Goal: Task Accomplishment & Management: Manage account settings

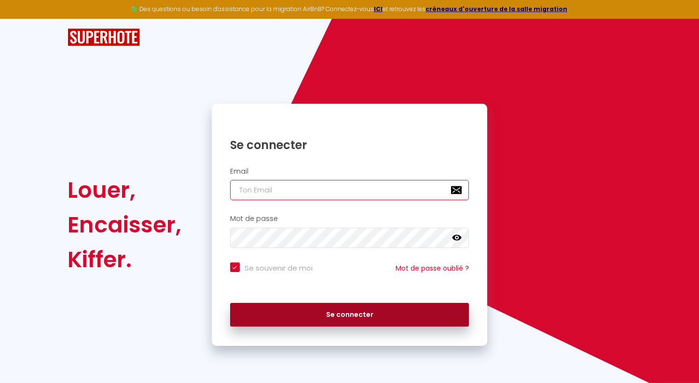
type input "[PERSON_NAME][EMAIL_ADDRESS][DOMAIN_NAME]"
click at [311, 308] on button "Se connecter" at bounding box center [349, 315] width 239 height 24
checkbox input "true"
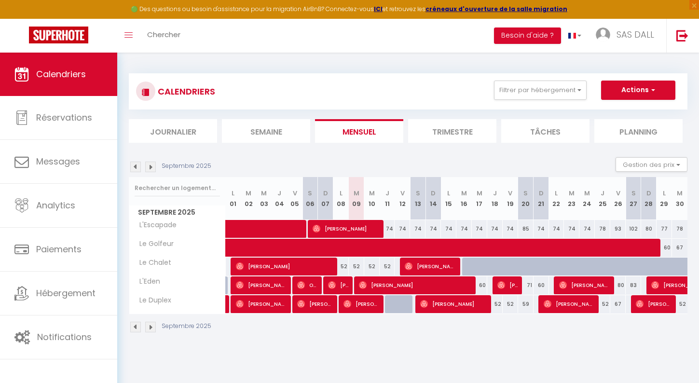
click at [455, 138] on li "Trimestre" at bounding box center [452, 131] width 88 height 24
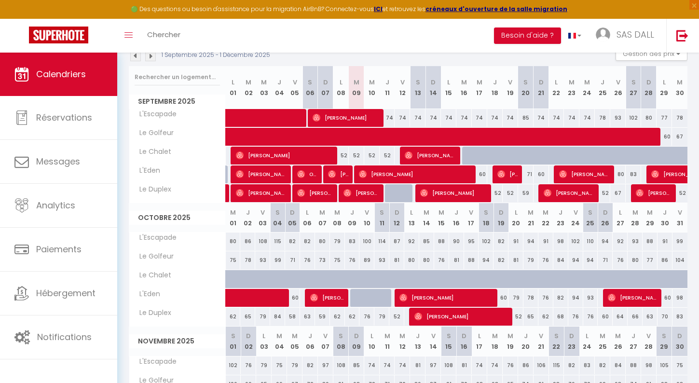
scroll to position [108, 0]
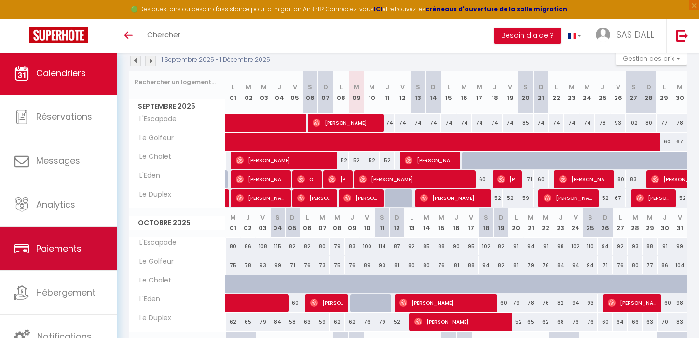
scroll to position [108, 0]
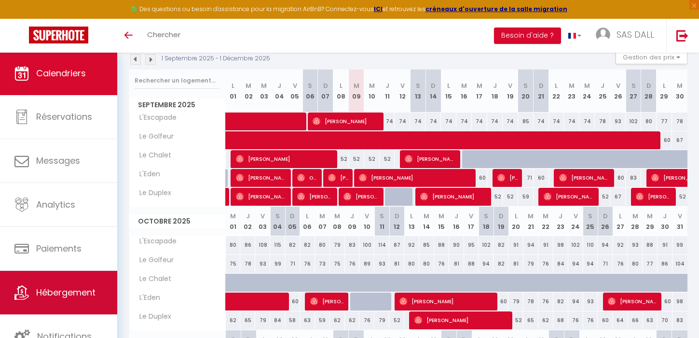
click at [66, 286] on span "Hébergement" at bounding box center [65, 292] width 59 height 12
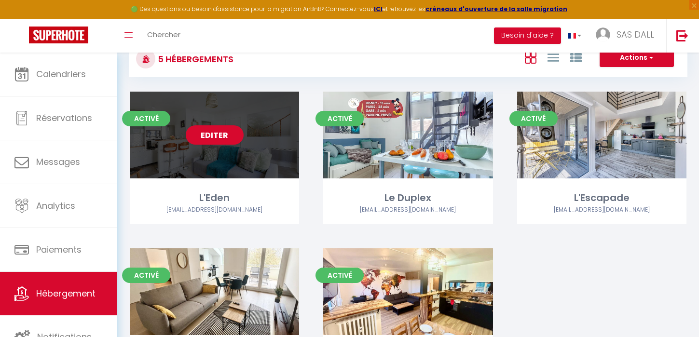
scroll to position [38, 0]
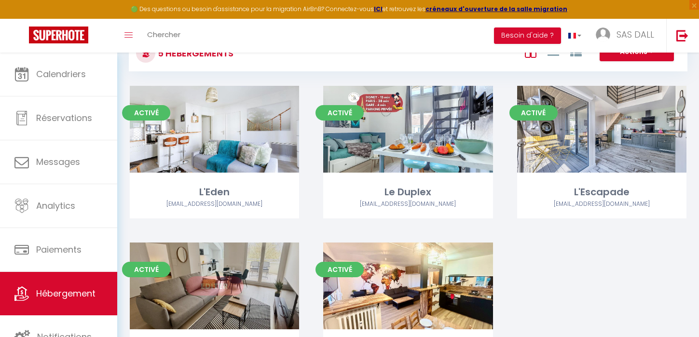
click at [226, 280] on link "Editer" at bounding box center [215, 285] width 58 height 19
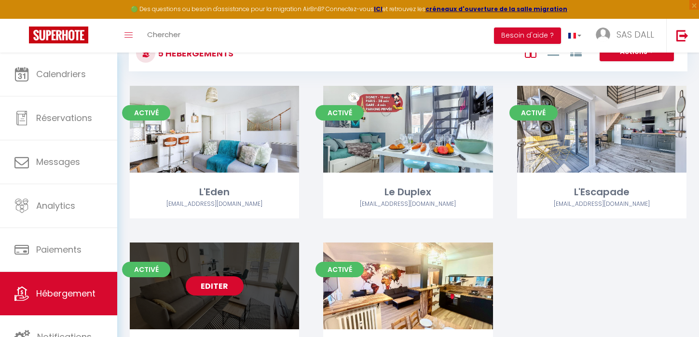
click at [226, 280] on link "Editer" at bounding box center [215, 285] width 58 height 19
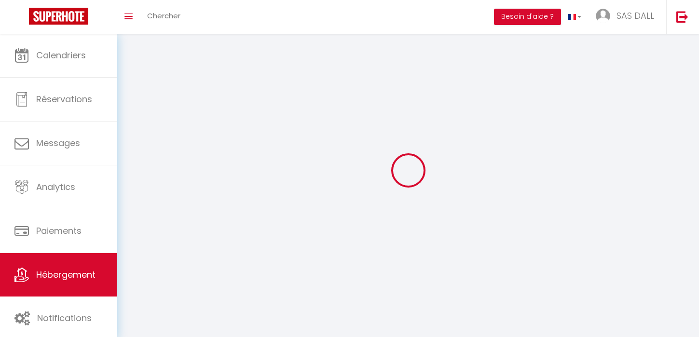
select select
select select "28"
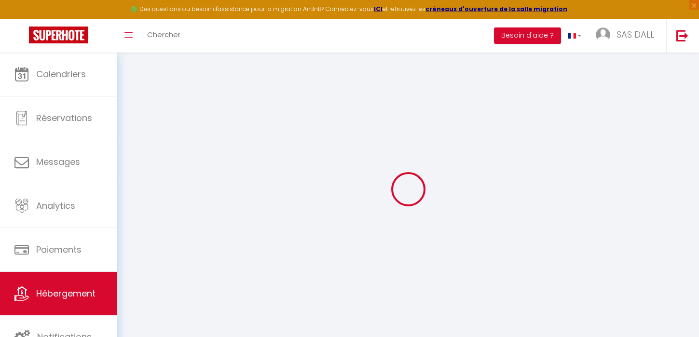
select select
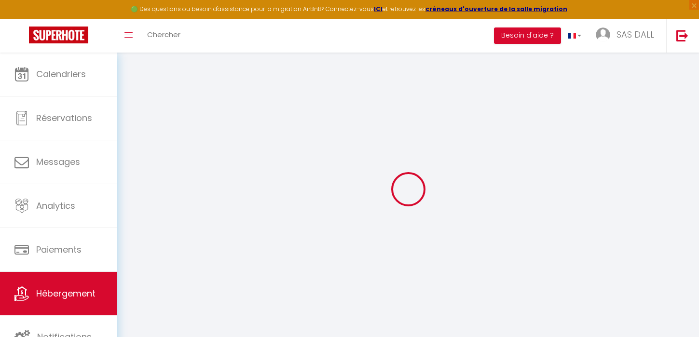
select select
checkbox input "false"
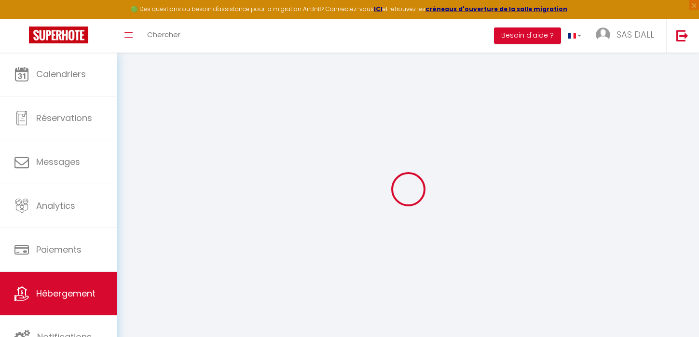
select select
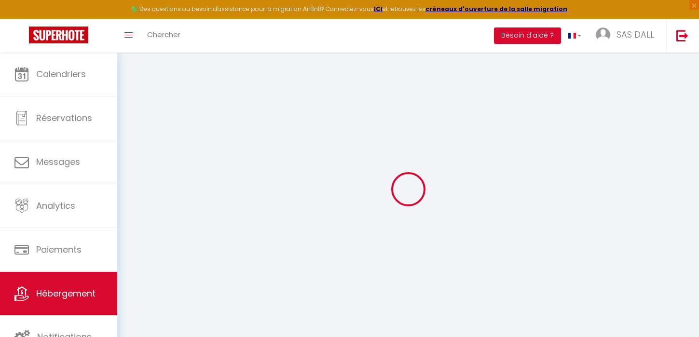
select select
checkbox input "false"
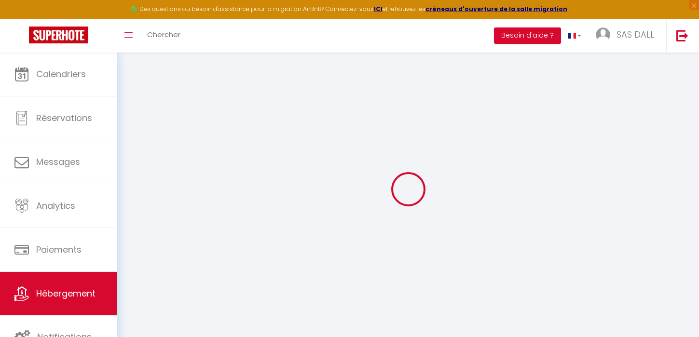
checkbox input "false"
select select
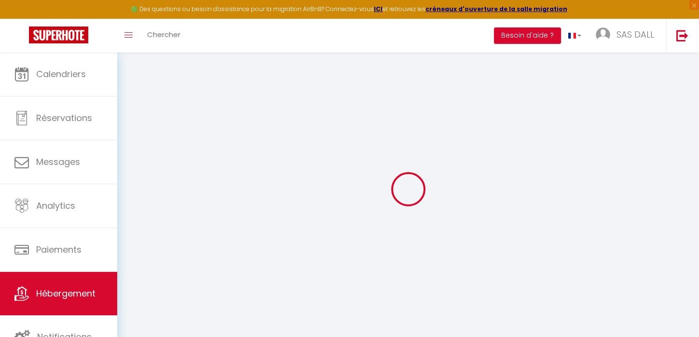
select select
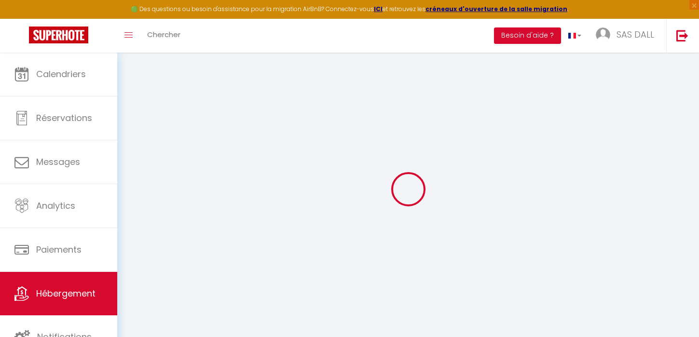
checkbox input "false"
select select
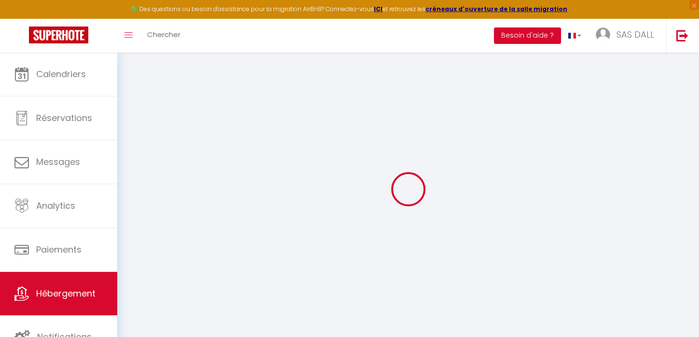
select select
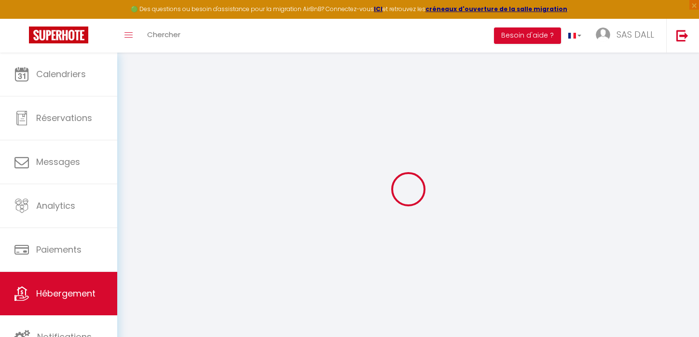
select select
checkbox input "false"
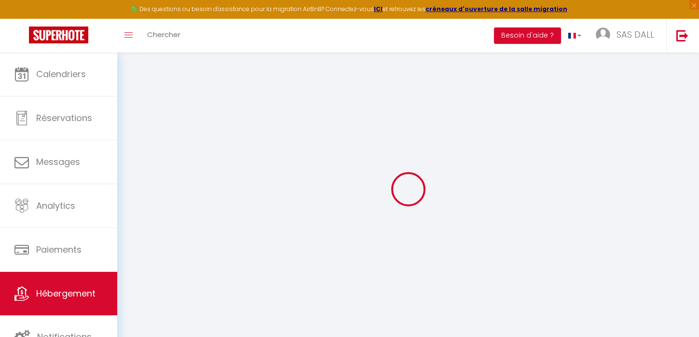
checkbox input "false"
select select
type input "Le Golfeur"
type input "[PERSON_NAME]"
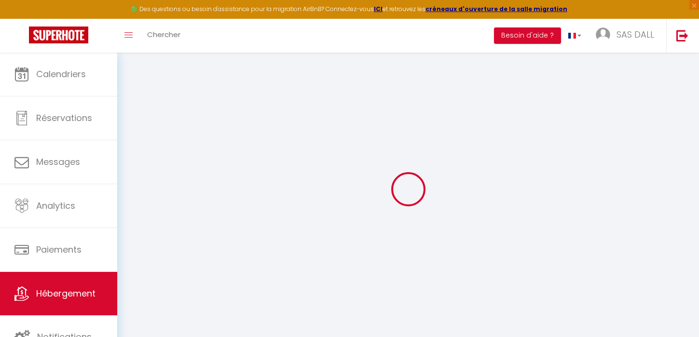
select select "4"
type input "60"
type input "50"
type input "12"
type input "0"
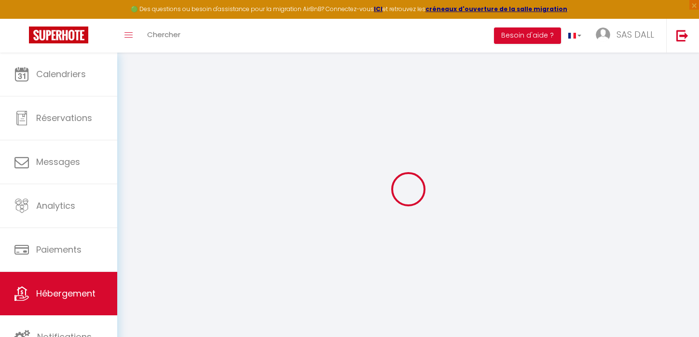
type input "500"
select select
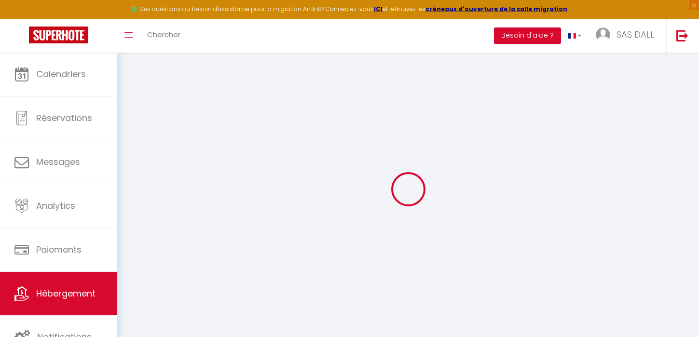
select select
type input "[STREET_ADDRESS]"
type input "77600"
type input "Bussy-[GEOGRAPHIC_DATA]"
type input "[PERSON_NAME][EMAIL_ADDRESS][DOMAIN_NAME]"
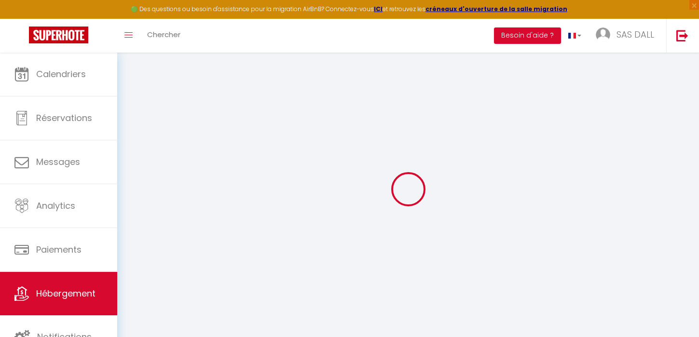
select select "10867"
checkbox input "false"
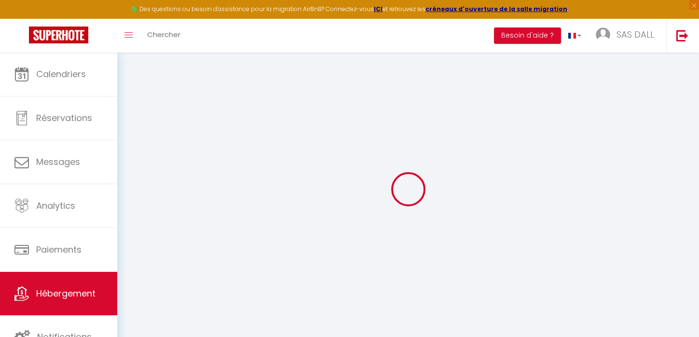
radio input "true"
type input "50"
type input "0"
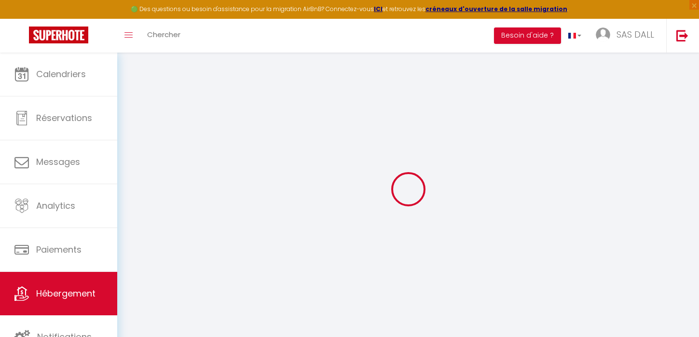
select select
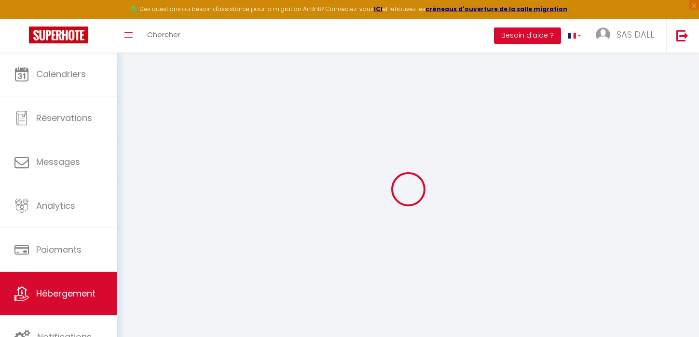
checkbox input "false"
select select
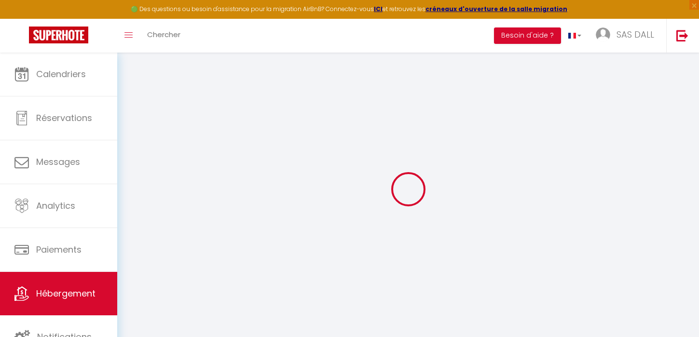
select select
checkbox input "false"
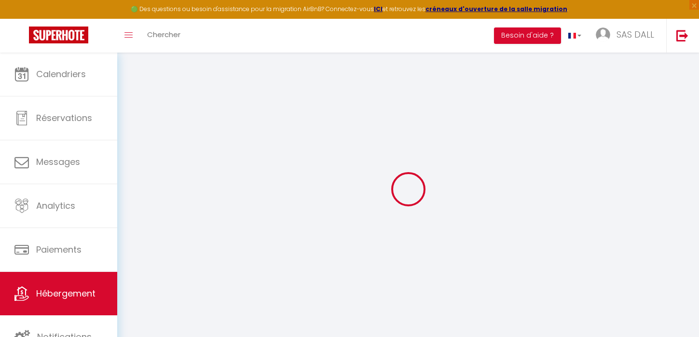
checkbox input "false"
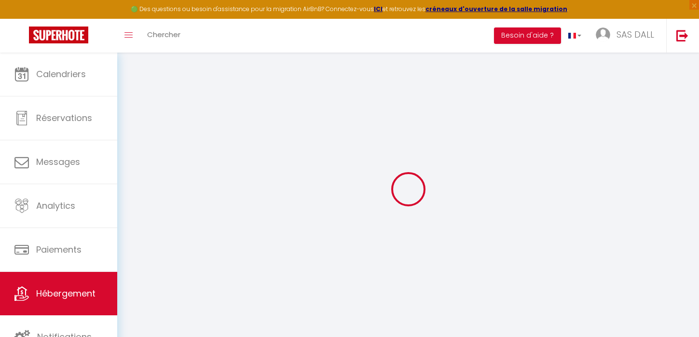
checkbox input "false"
select select "+ 18 %"
select select "+ 200 %"
select select "+ 5 %"
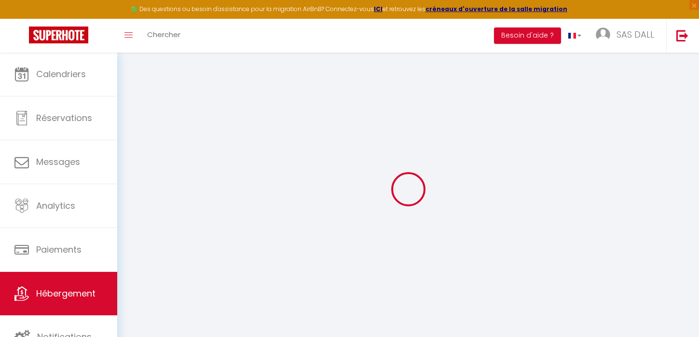
select select
checkbox input "false"
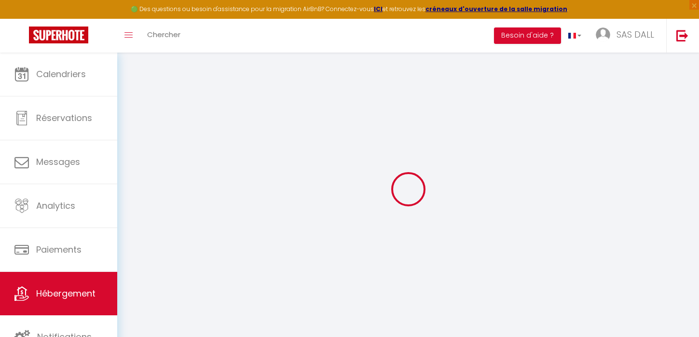
select select
checkbox input "false"
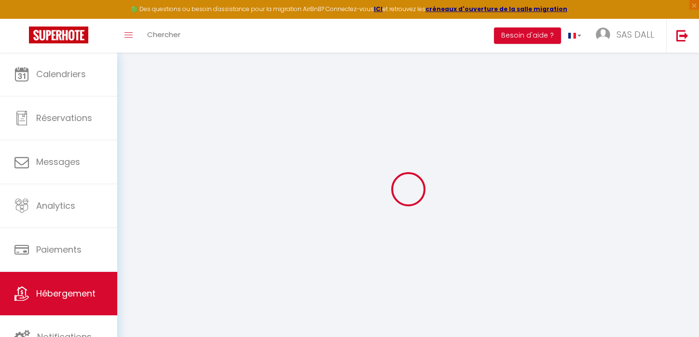
select select "180"
select select "EUR"
select select
select select "9910-1259473025503255172"
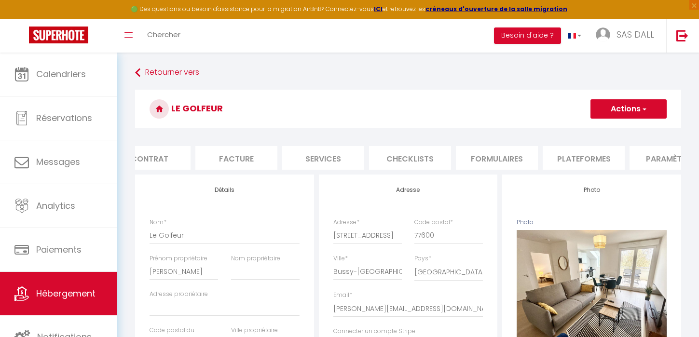
scroll to position [0, 116]
click at [589, 151] on li "Plateformes" at bounding box center [581, 158] width 82 height 24
select select
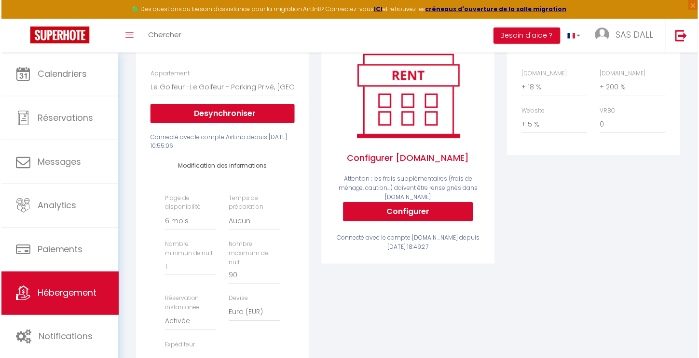
scroll to position [140, 0]
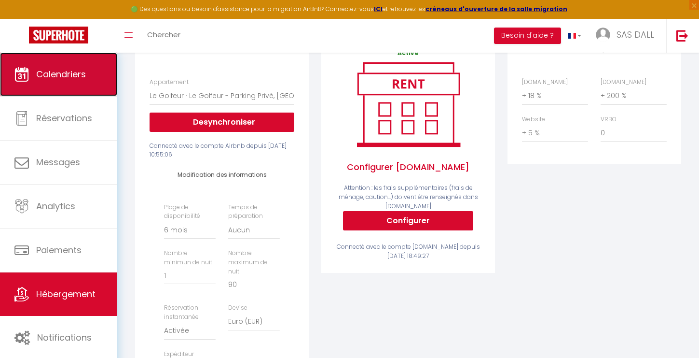
click at [70, 73] on span "Calendriers" at bounding box center [61, 74] width 50 height 12
